Goal: Task Accomplishment & Management: Use online tool/utility

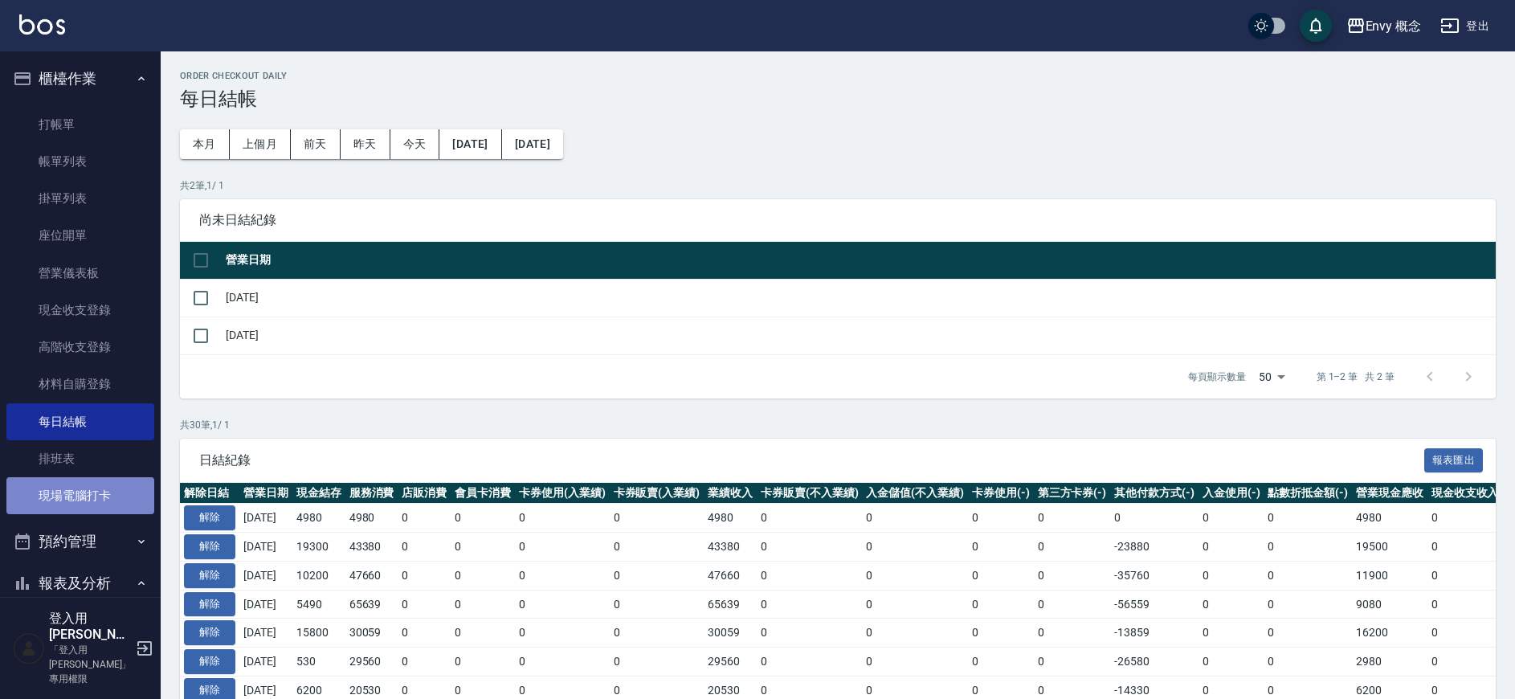
click at [94, 493] on link "現場電腦打卡" at bounding box center [80, 495] width 148 height 37
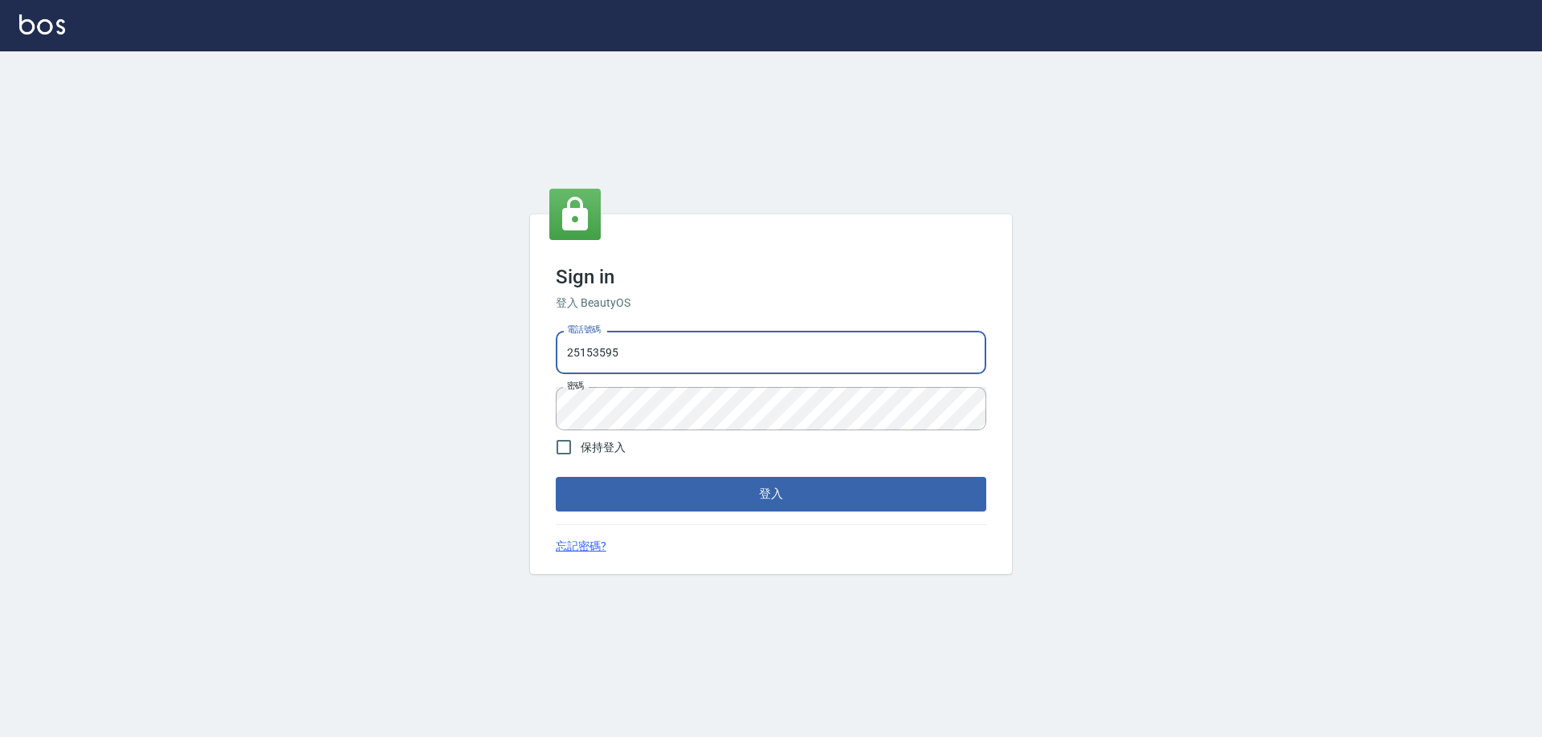
click at [660, 341] on input "25153595" at bounding box center [771, 352] width 431 height 43
click at [660, 343] on input "25153595" at bounding box center [771, 352] width 431 height 43
click at [661, 351] on input "25153595" at bounding box center [771, 352] width 431 height 43
type input "2"
type input "０"
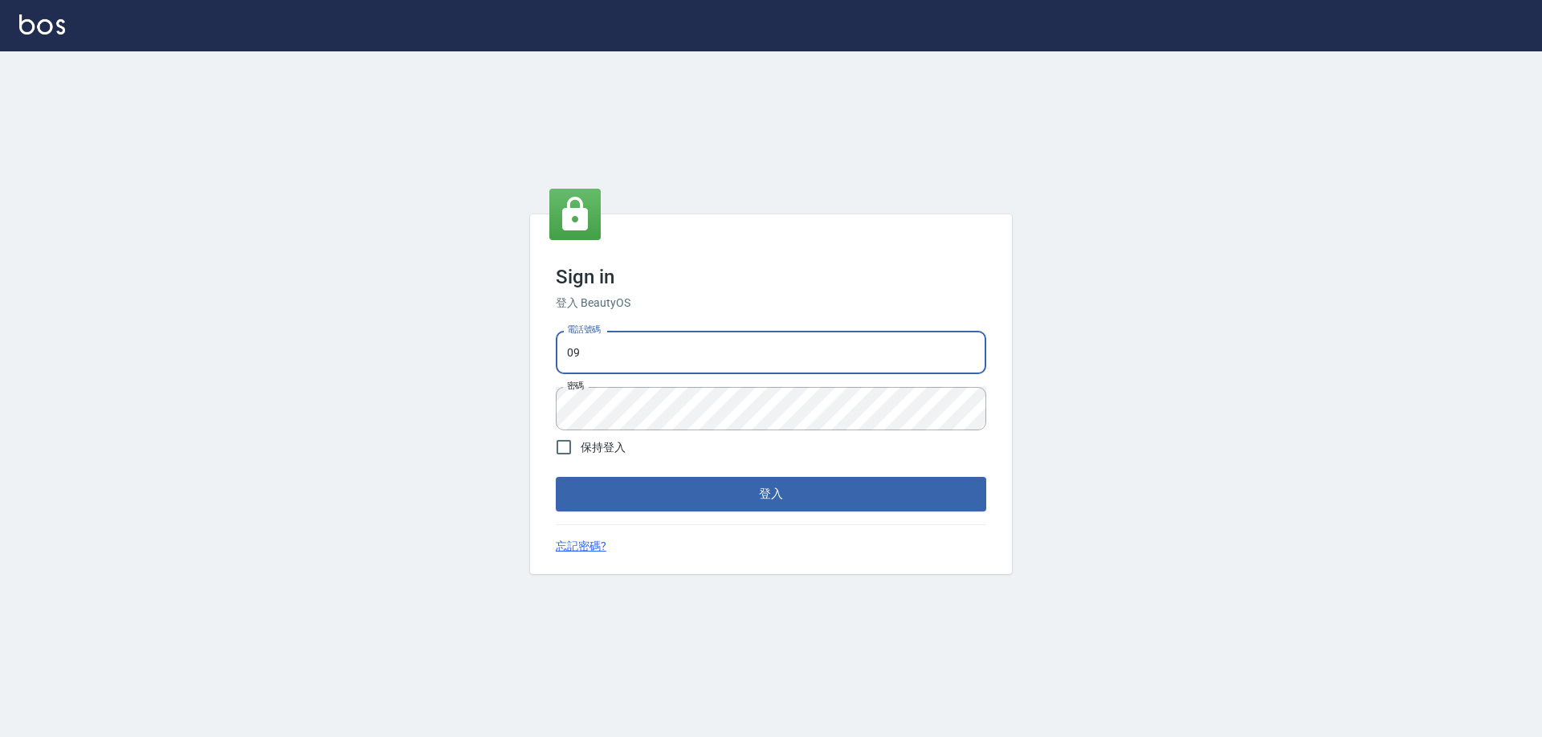
type input "0930889212"
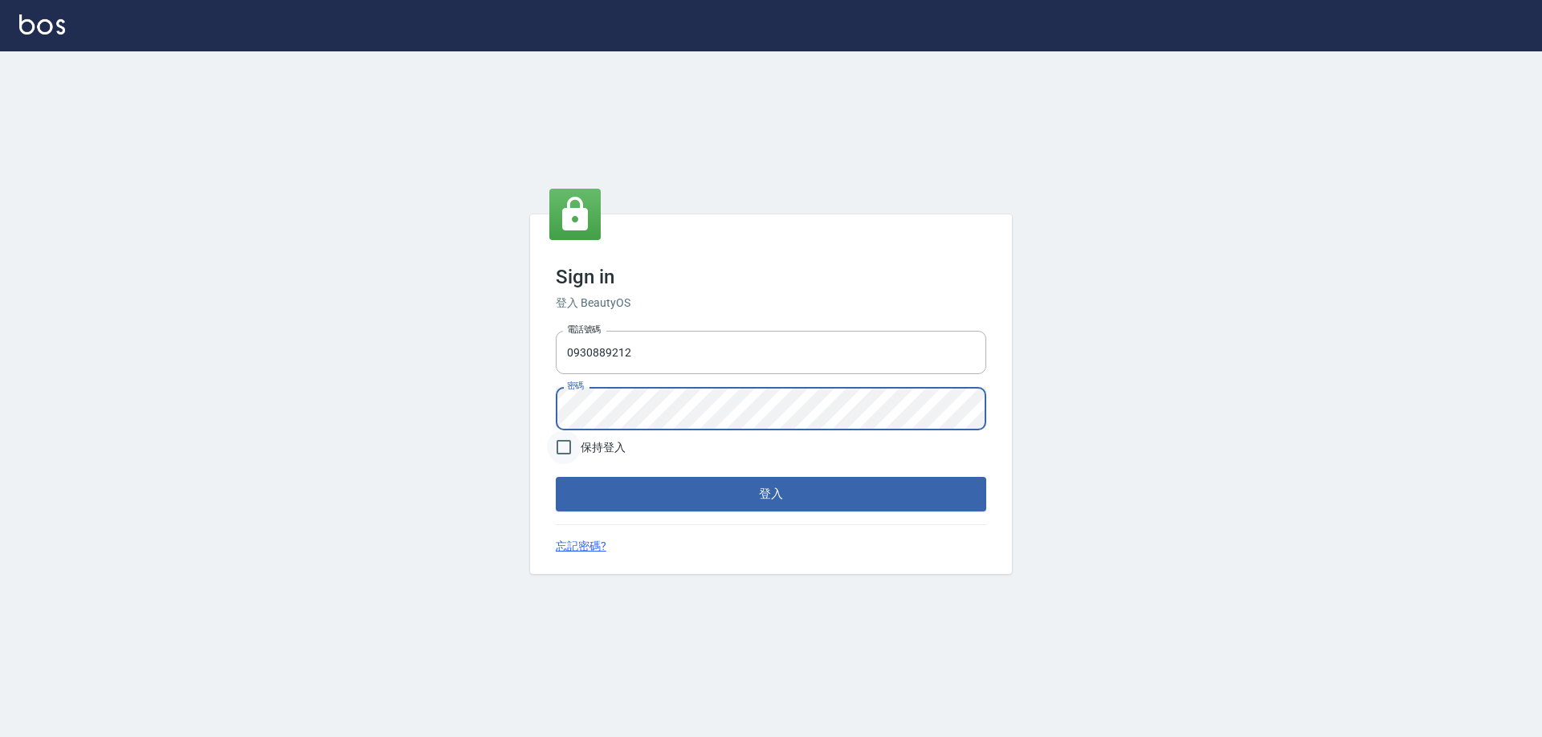
click at [555, 451] on input "保持登入" at bounding box center [564, 448] width 34 height 34
checkbox input "true"
click at [680, 490] on button "登入" at bounding box center [771, 494] width 431 height 34
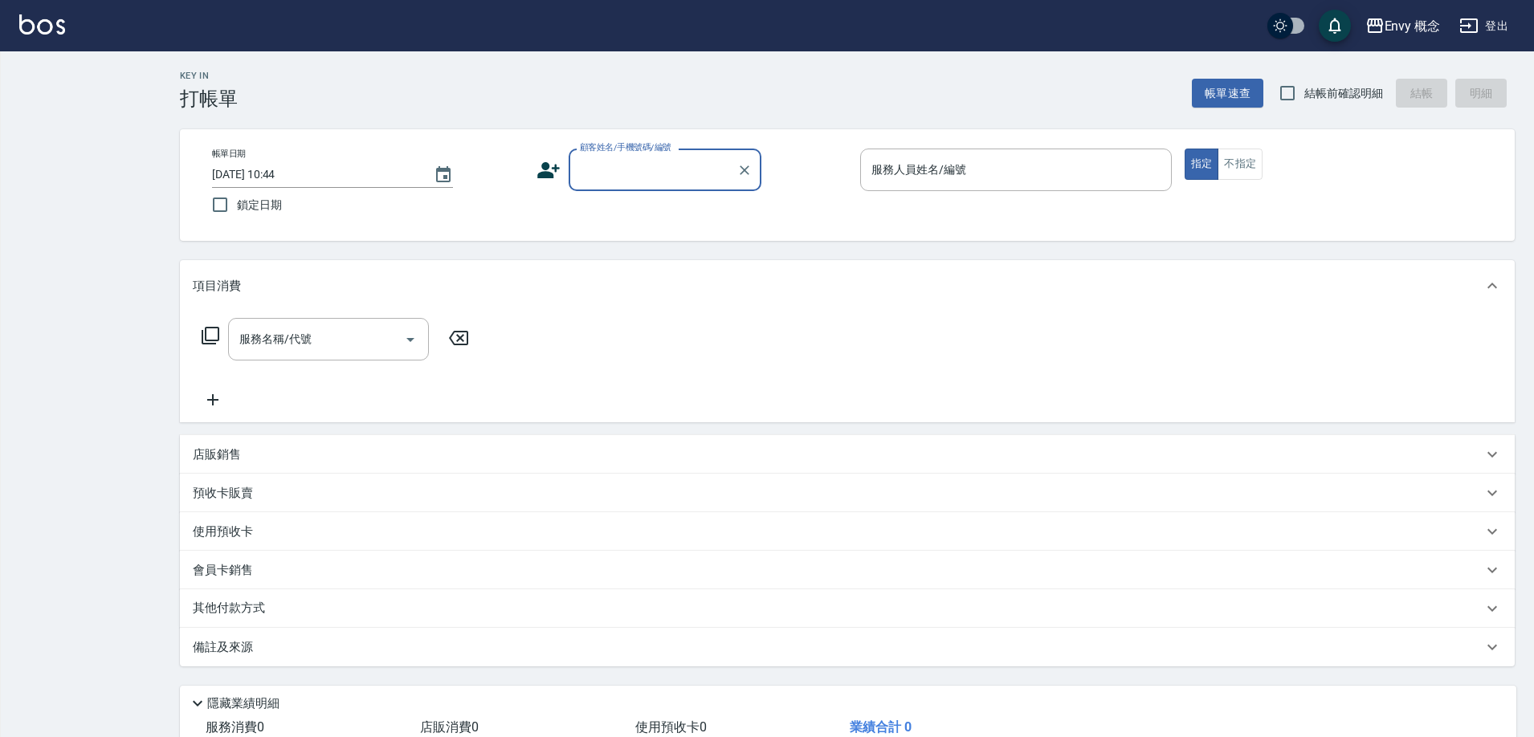
click at [79, 96] on div "Key In 打帳單 帳單速查 結帳前確認明細 結帳 明細 帳單日期 2025/09/24 10:44 鎖定日期 顧客姓名/手機號碼/編號 顧客姓名/手機號碼…" at bounding box center [767, 420] width 1534 height 841
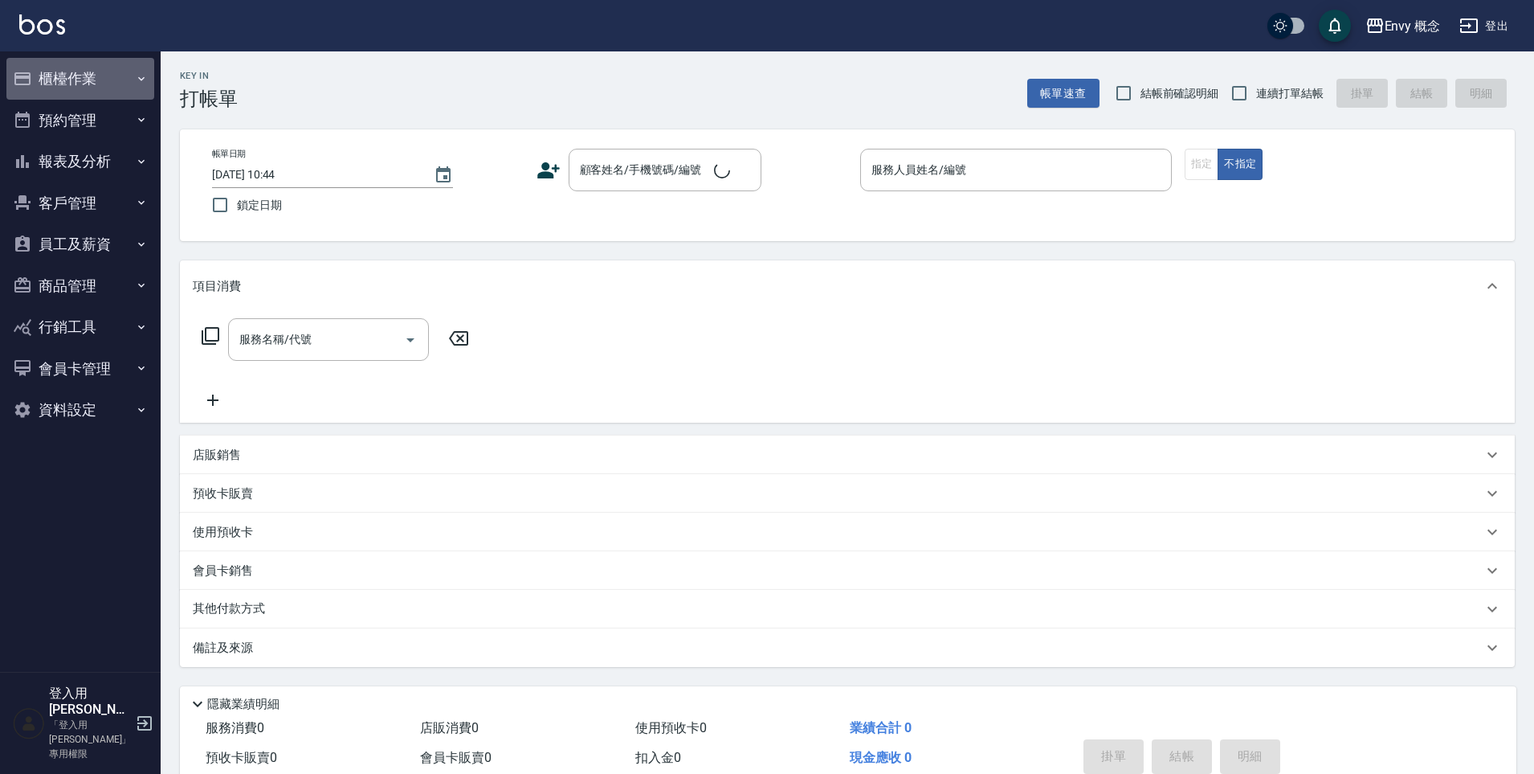
click at [132, 76] on button "櫃檯作業" at bounding box center [80, 79] width 148 height 42
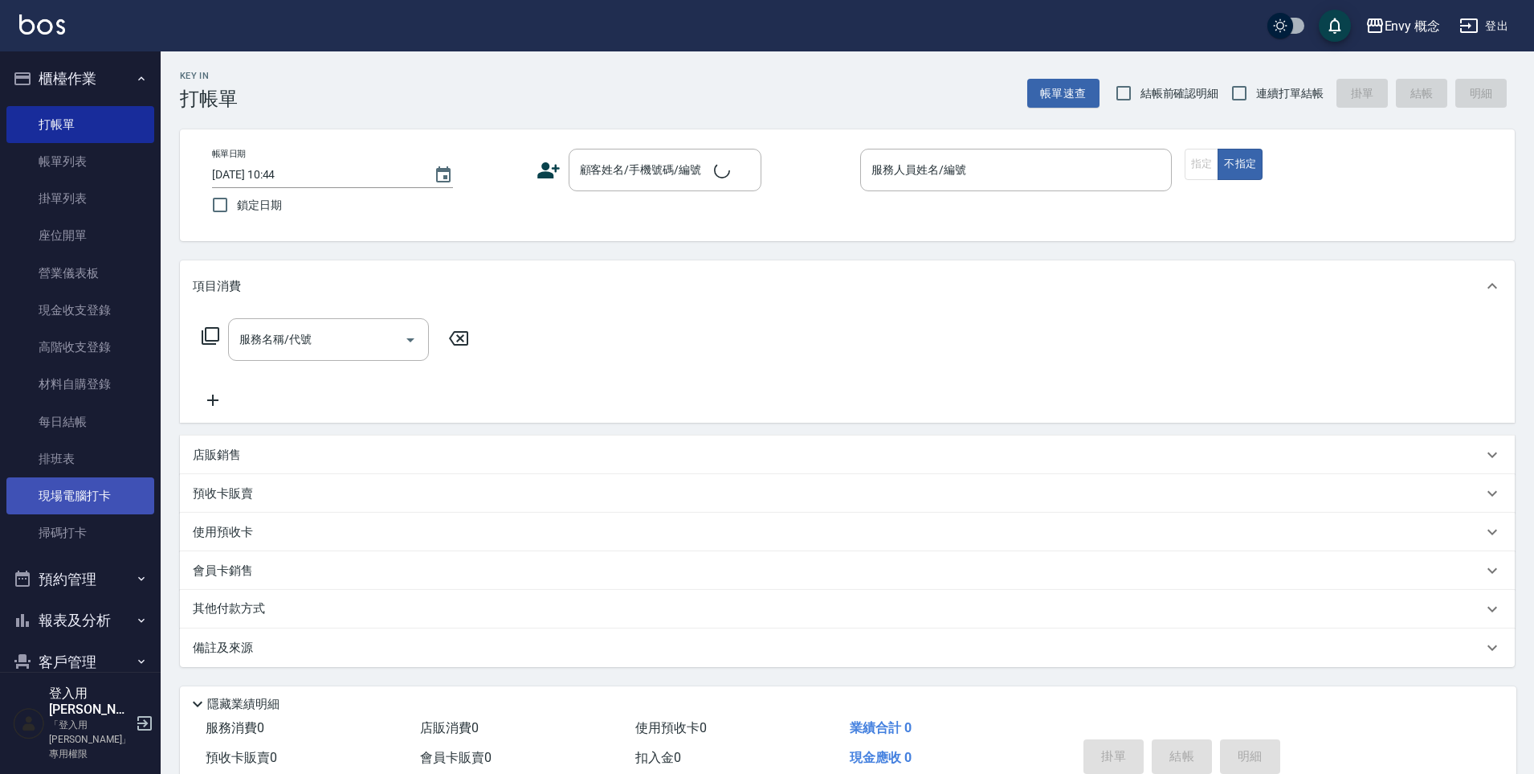
click at [90, 503] on link "現場電腦打卡" at bounding box center [80, 495] width 148 height 37
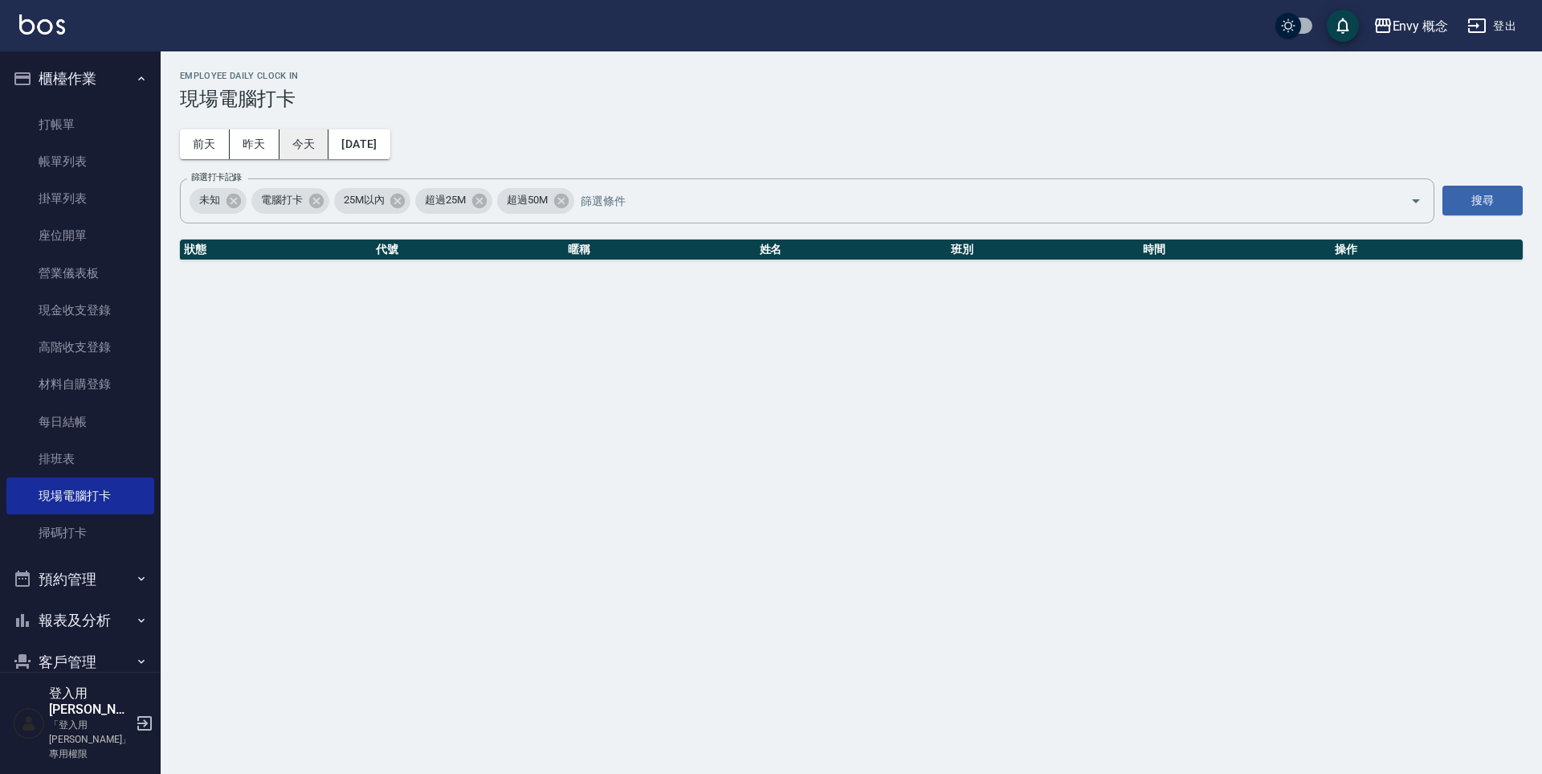
click at [315, 144] on button "今天" at bounding box center [305, 144] width 50 height 30
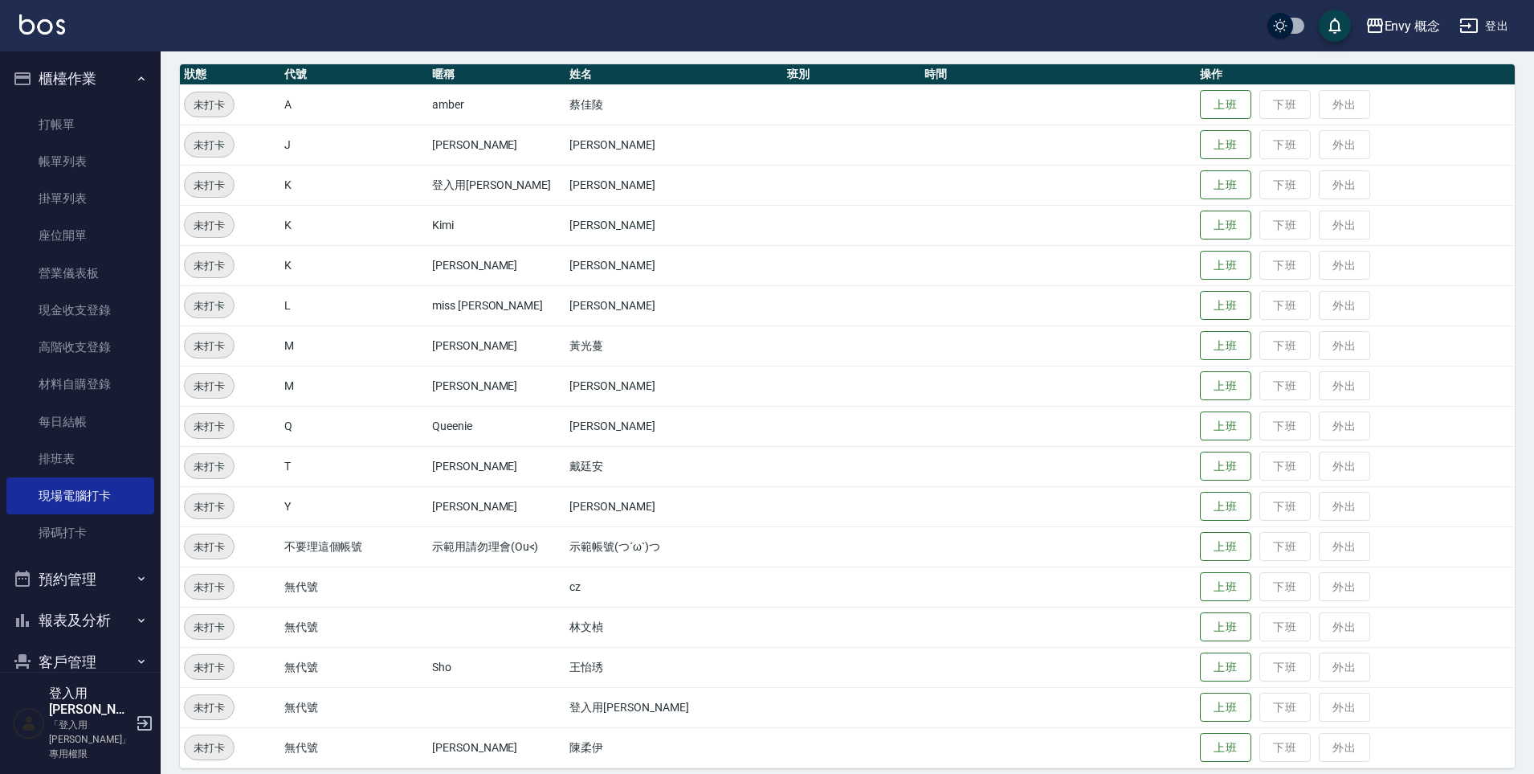
scroll to position [189, 0]
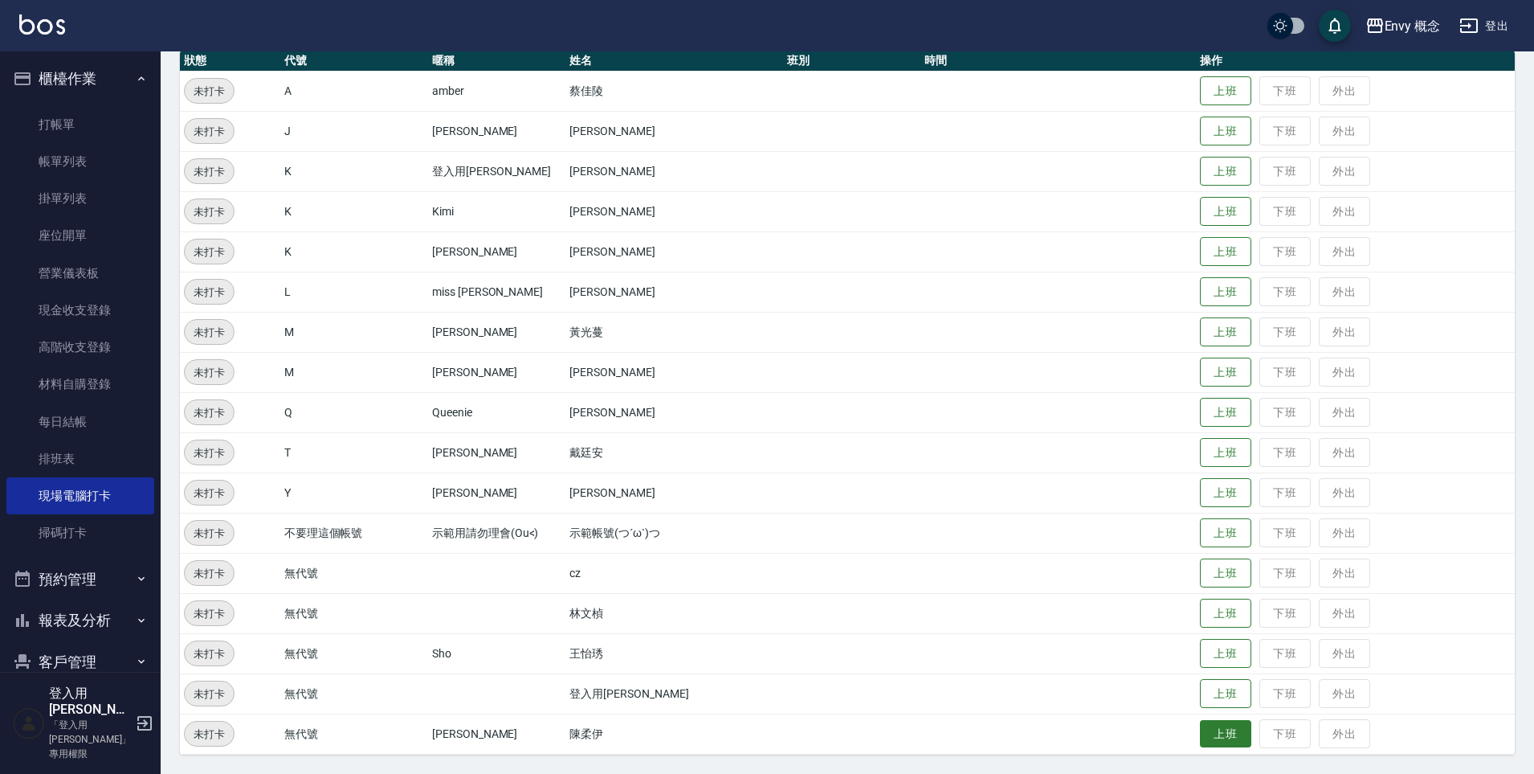
click at [1218, 725] on button "上班" at bounding box center [1225, 734] width 51 height 28
click at [1207, 654] on button "上班" at bounding box center [1225, 653] width 51 height 28
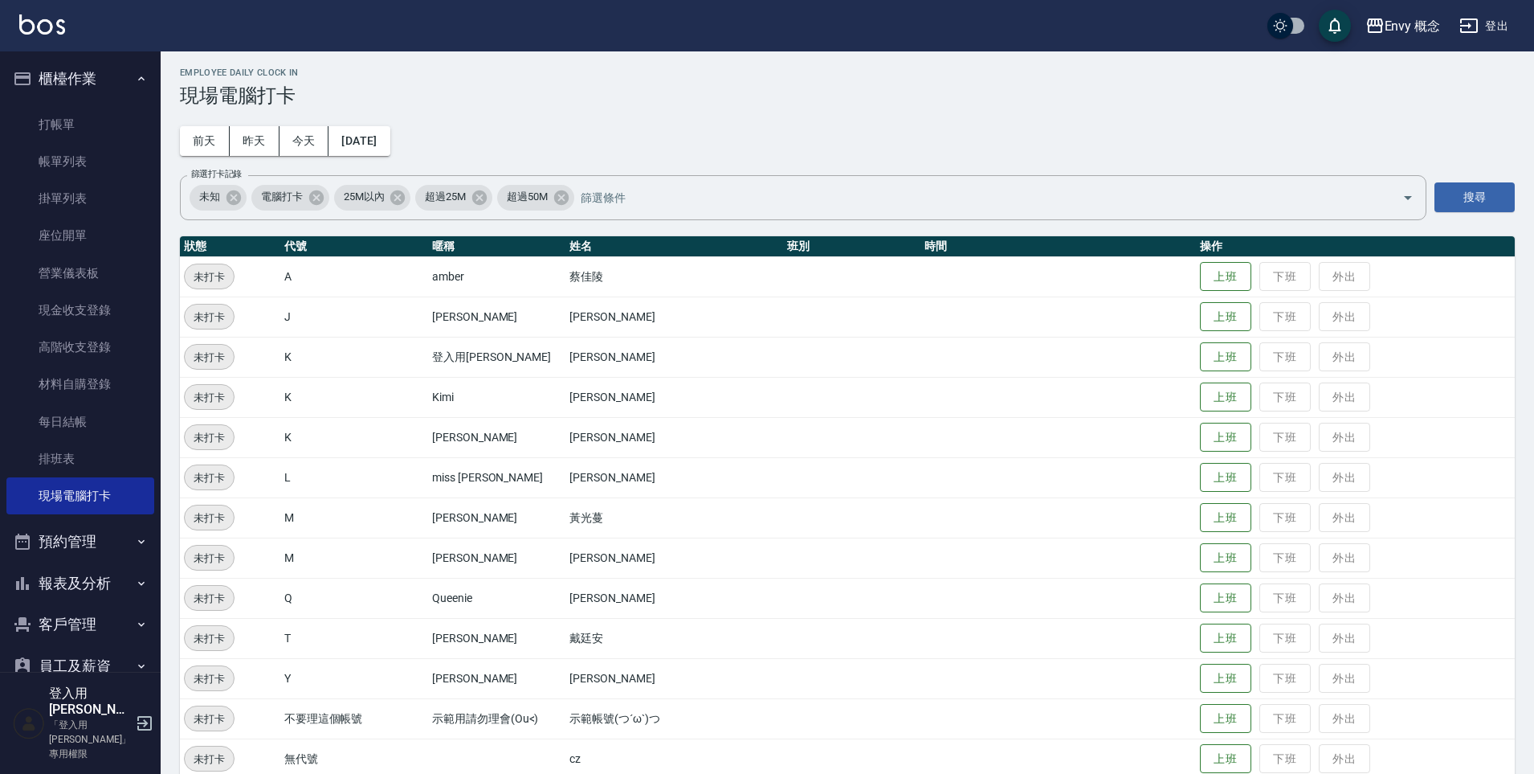
scroll to position [0, 0]
